Goal: Task Accomplishment & Management: Use online tool/utility

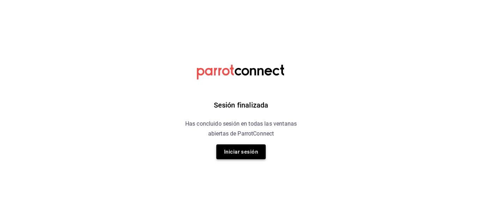
click at [216, 148] on button "Iniciar sesión" at bounding box center [240, 151] width 49 height 15
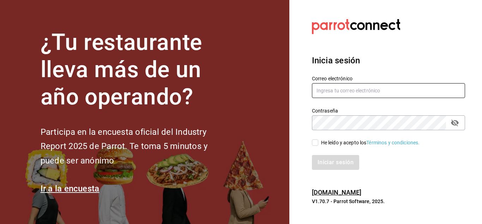
type input "[PERSON_NAME][EMAIL_ADDRESS][DOMAIN_NAME]"
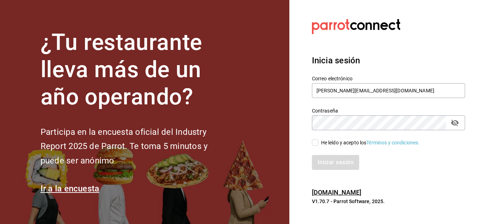
click at [313, 142] on input "He leído y acepto los Términos y condiciones." at bounding box center [315, 142] width 6 height 6
checkbox input "true"
click at [327, 161] on button "Iniciar sesión" at bounding box center [336, 162] width 48 height 15
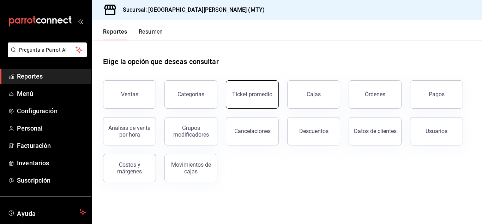
click at [263, 102] on button "Ticket promedio" at bounding box center [252, 94] width 53 height 28
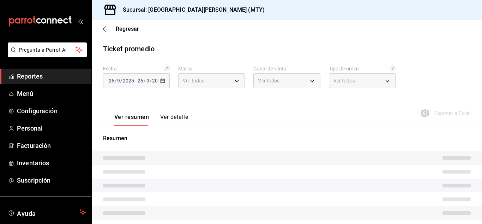
type input "993182a7-2c84-4ec8-9ef4-4438dae30c02"
type input "PARROT,UBER_EATS,RAPPI,DIDI_FOOD,ONLINE"
type input "96359a79-f33f-45b3-934b-2867b65d345c,c6fcd88e-9977-4e7e-951e-e2b9f3ed99d5,482ce…"
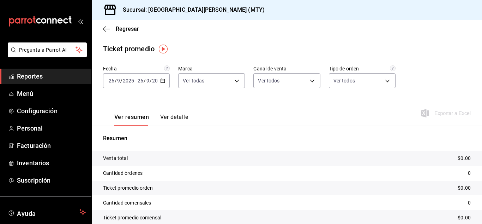
click at [161, 82] on icon "button" at bounding box center [162, 80] width 5 height 5
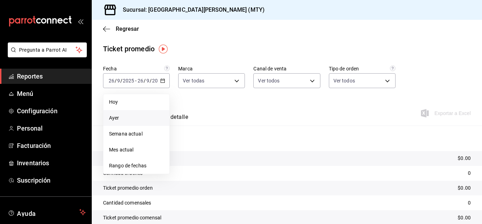
click at [134, 122] on li "Ayer" at bounding box center [136, 118] width 66 height 16
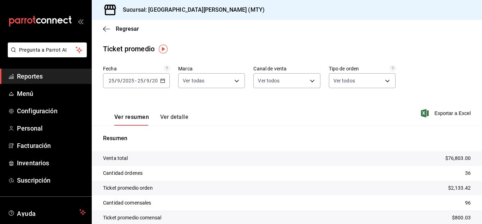
click at [171, 113] on div "Ver resumen Ver detalle" at bounding box center [145, 115] width 85 height 20
click at [170, 114] on button "Ver detalle" at bounding box center [174, 119] width 28 height 12
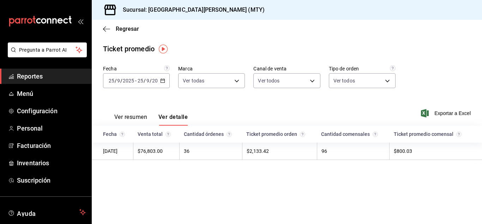
click at [167, 79] on div "2025-09-25 25 / 9 / 2025 - 2025-09-25 25 / 9 / 2025" at bounding box center [136, 80] width 67 height 15
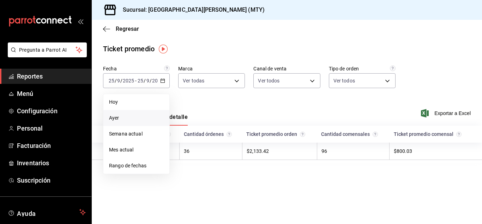
click at [123, 119] on span "Ayer" at bounding box center [136, 117] width 55 height 7
